Goal: Transaction & Acquisition: Purchase product/service

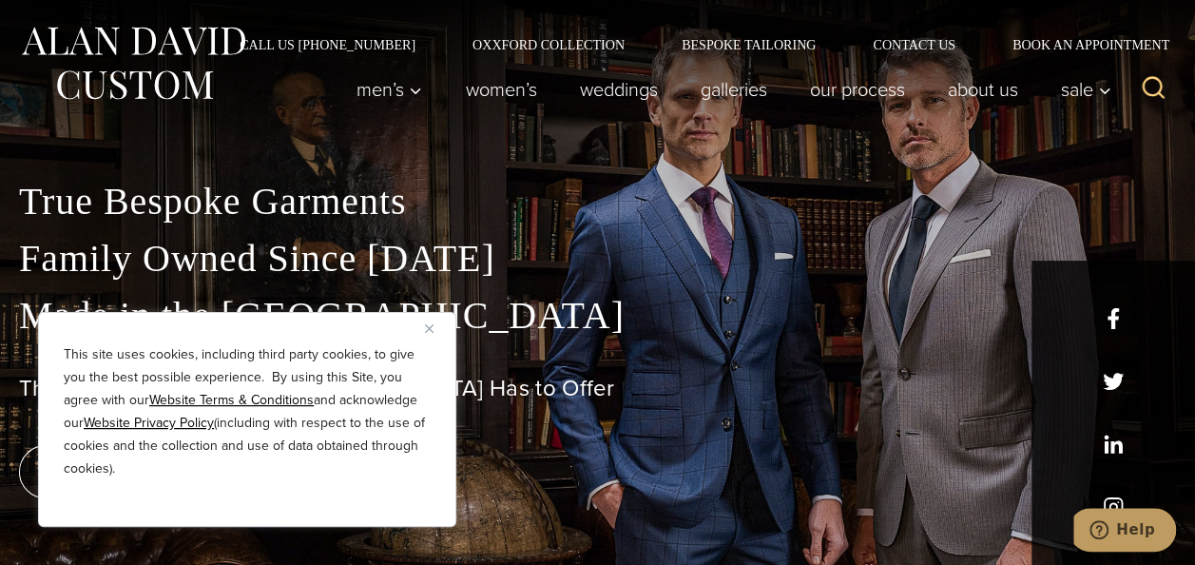
click at [431, 327] on img "Close" at bounding box center [429, 328] width 9 height 9
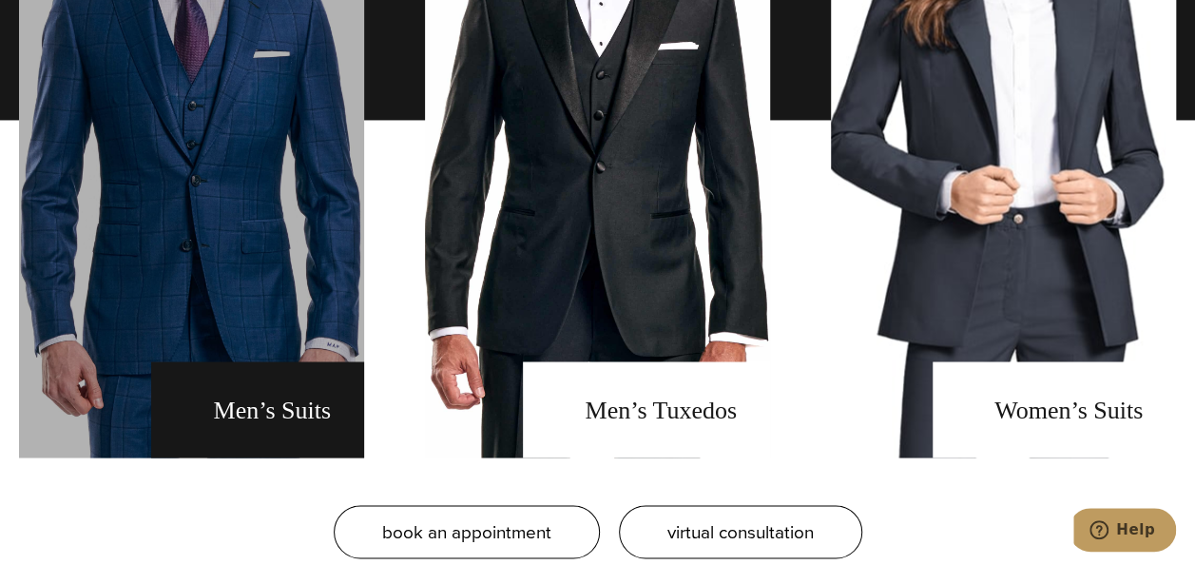
scroll to position [1331, 0]
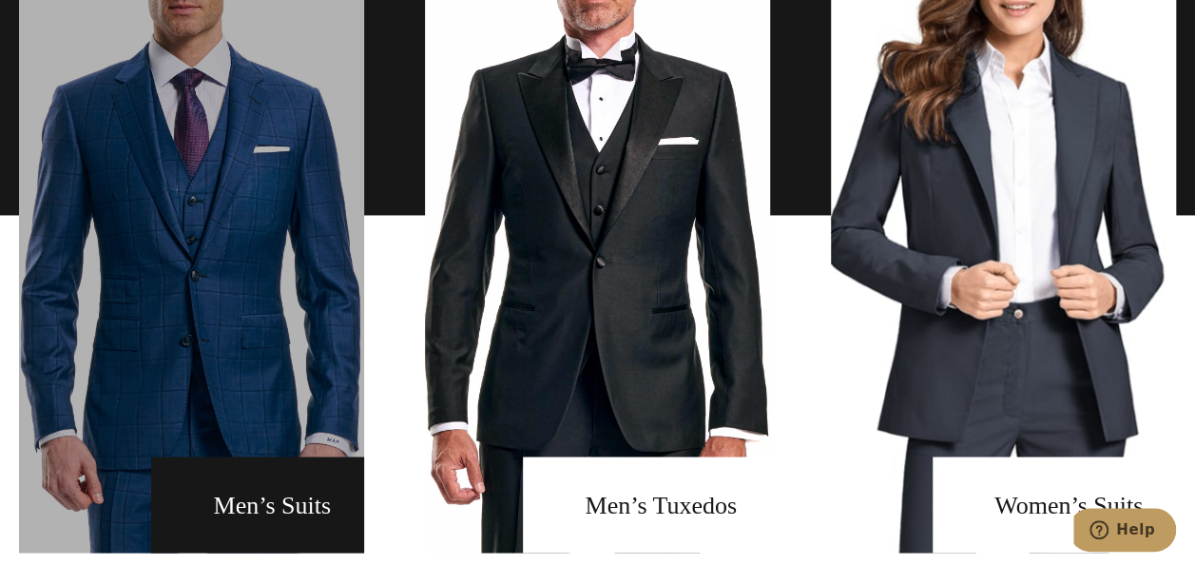
click at [223, 247] on link "men's suits" at bounding box center [191, 214] width 345 height 675
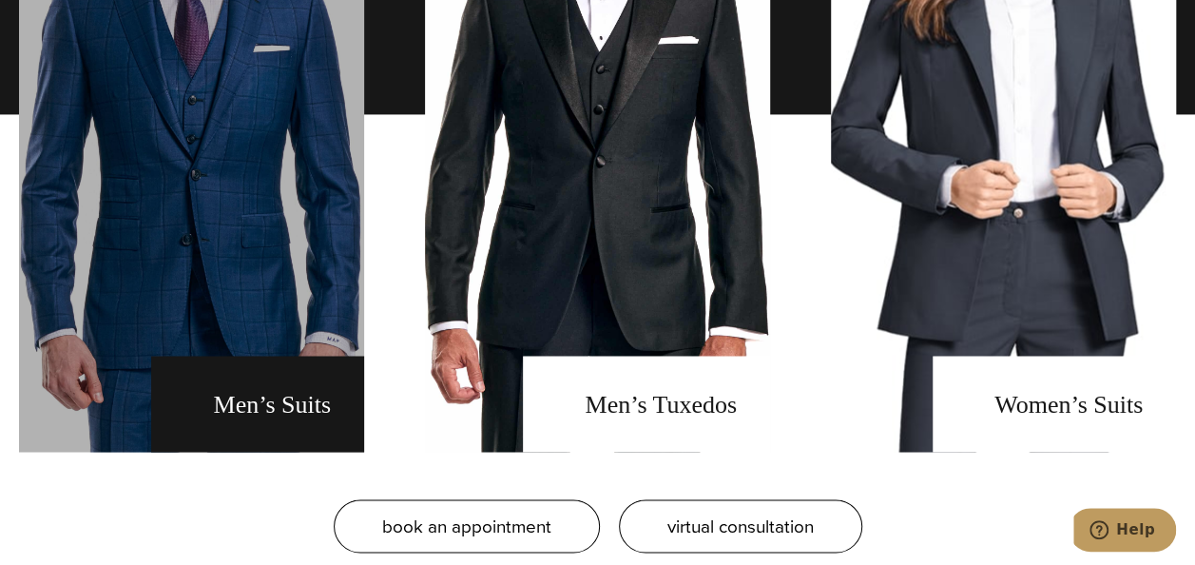
scroll to position [1331, 0]
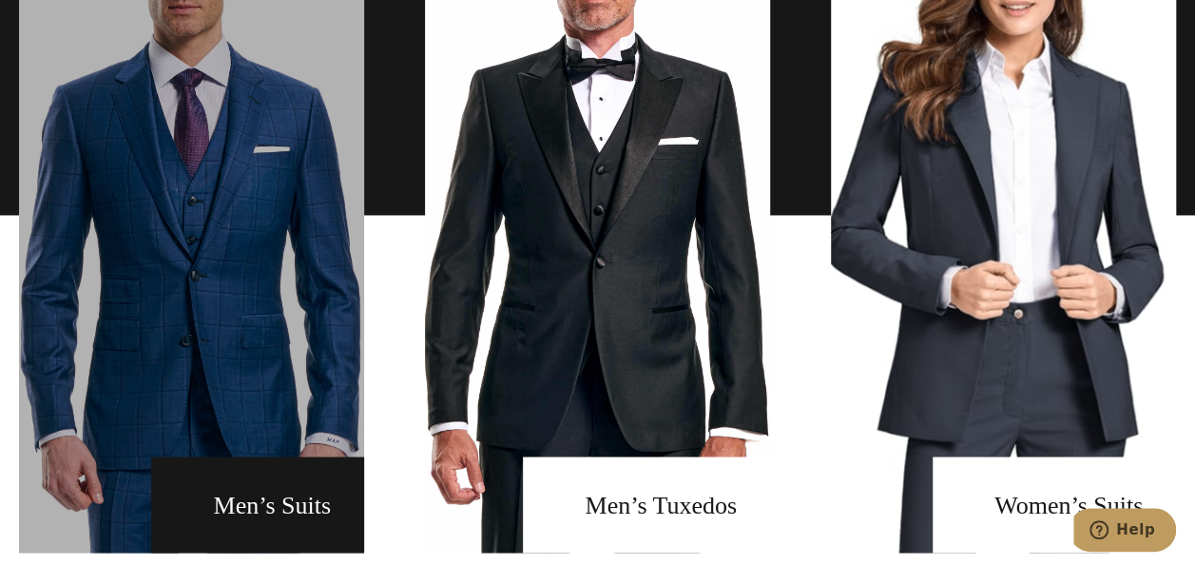
click at [206, 259] on link "men's suits" at bounding box center [191, 214] width 345 height 675
